Goal: Transaction & Acquisition: Subscribe to service/newsletter

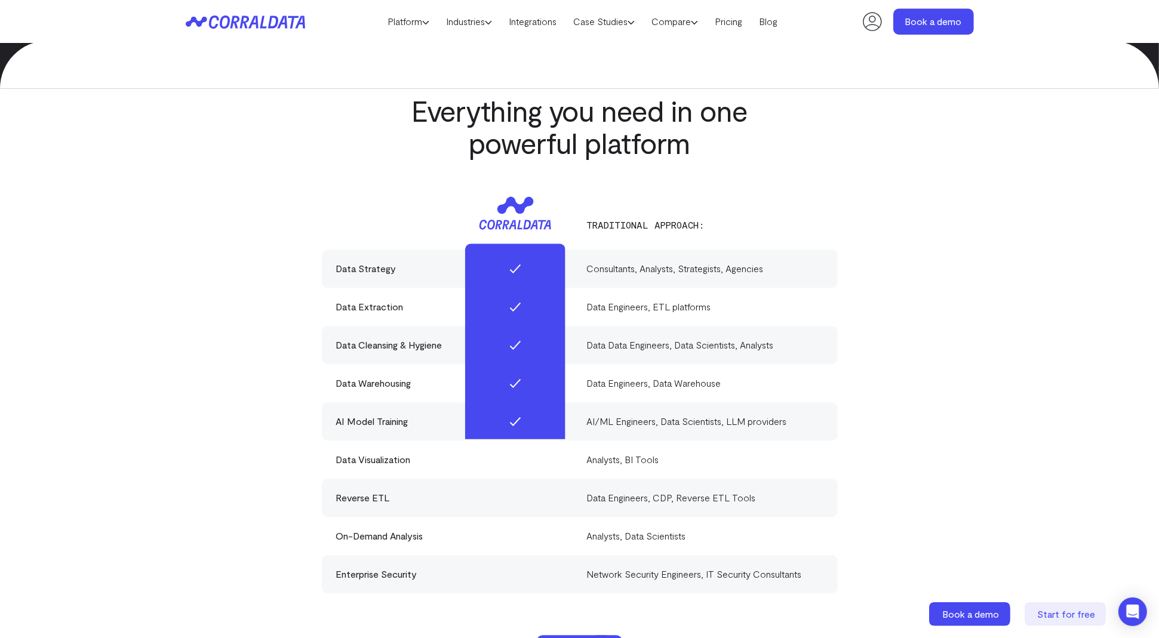
scroll to position [3384, 0]
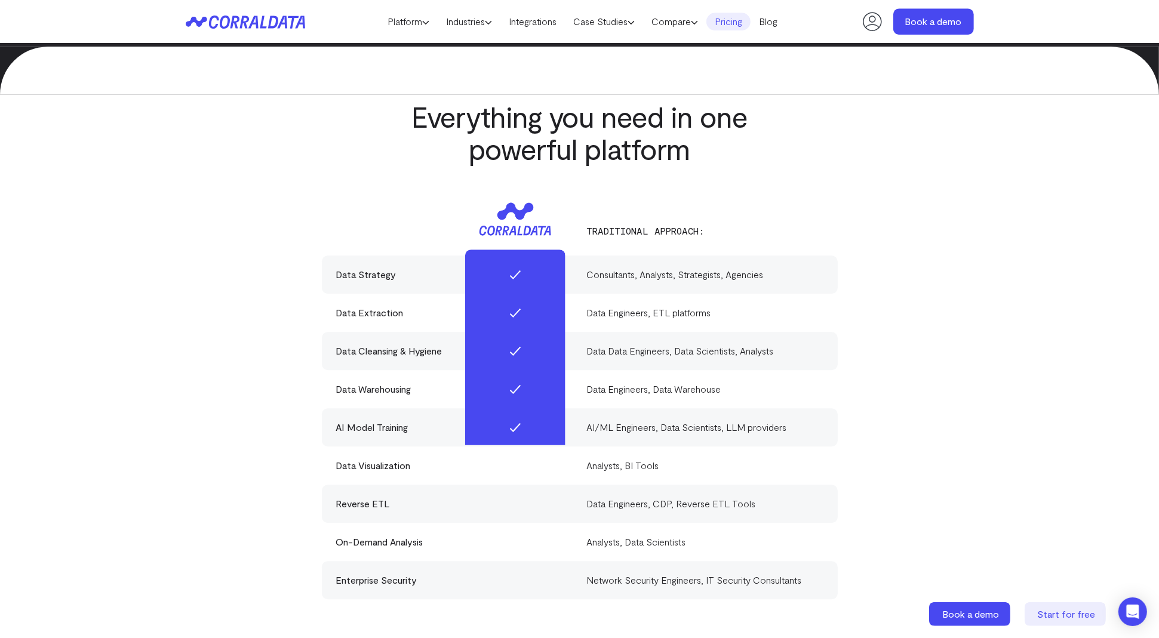
click at [727, 23] on link "Pricing" at bounding box center [729, 22] width 44 height 18
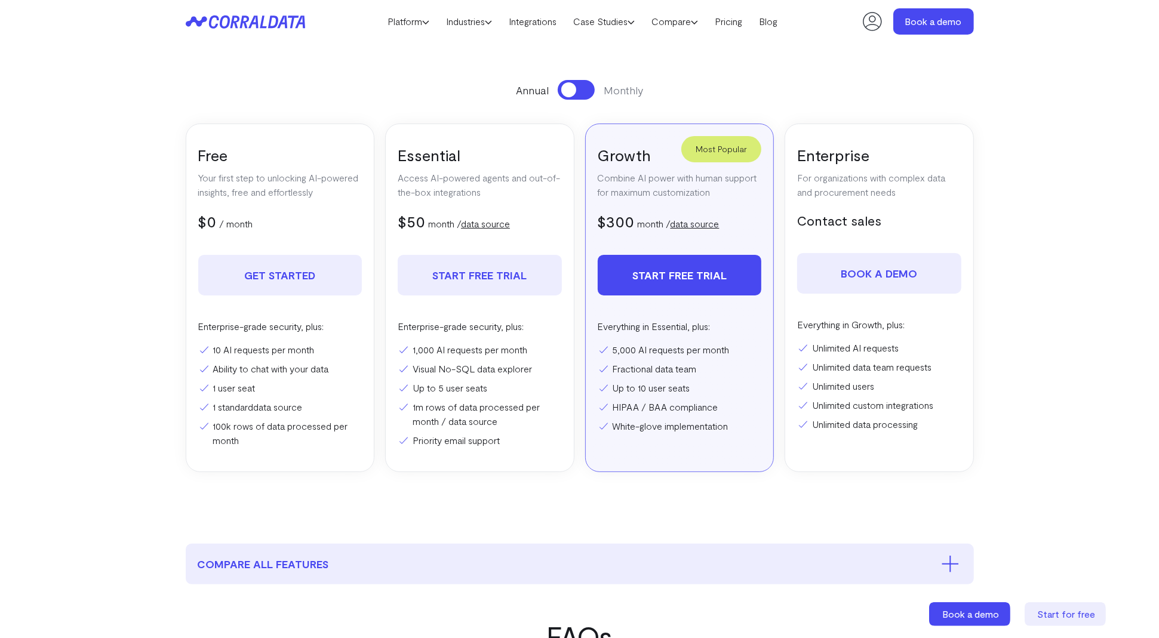
scroll to position [156, 0]
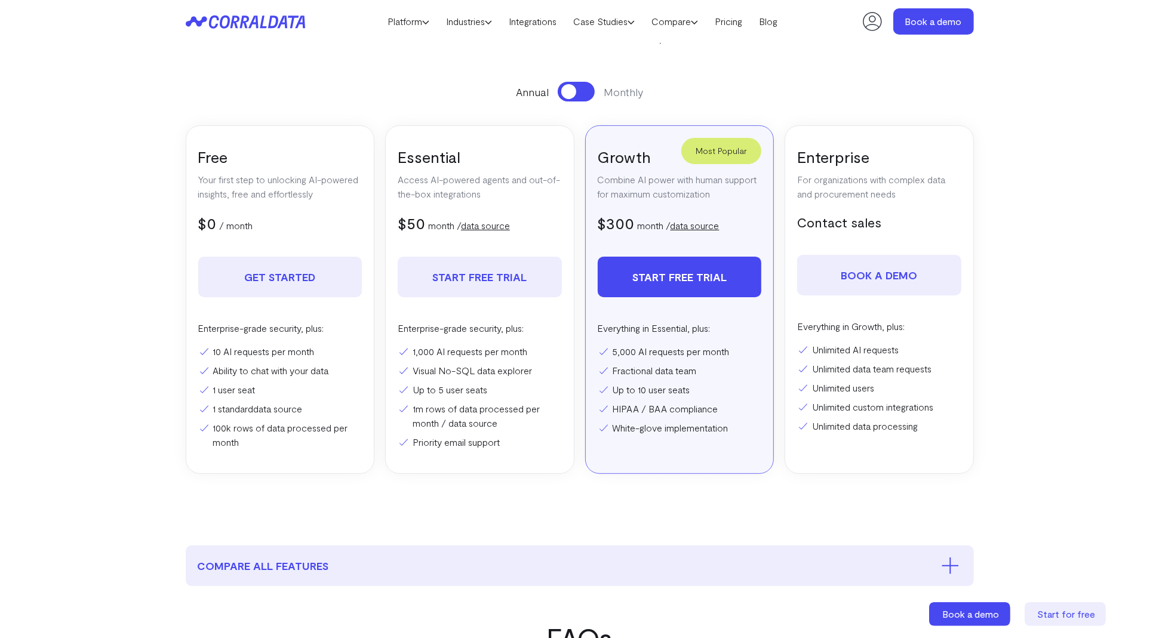
click at [583, 95] on button at bounding box center [576, 92] width 37 height 20
